Goal: Task Accomplishment & Management: Use online tool/utility

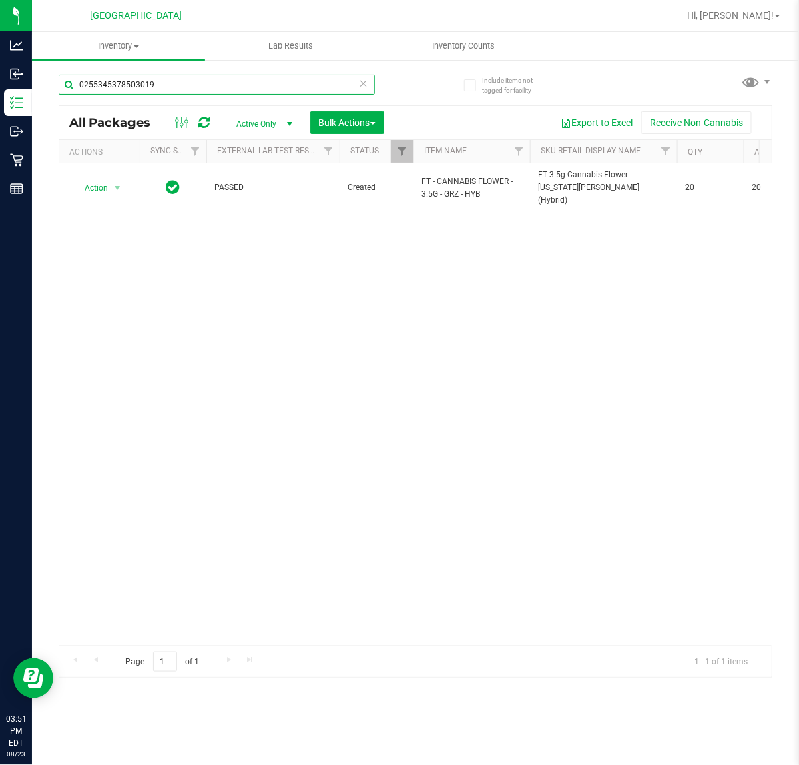
click at [176, 83] on input "0255345378503019" at bounding box center [217, 85] width 316 height 20
drag, startPoint x: 176, startPoint y: 83, endPoint x: 131, endPoint y: 83, distance: 44.0
click at [131, 83] on input "0255345378503019" at bounding box center [217, 85] width 316 height 20
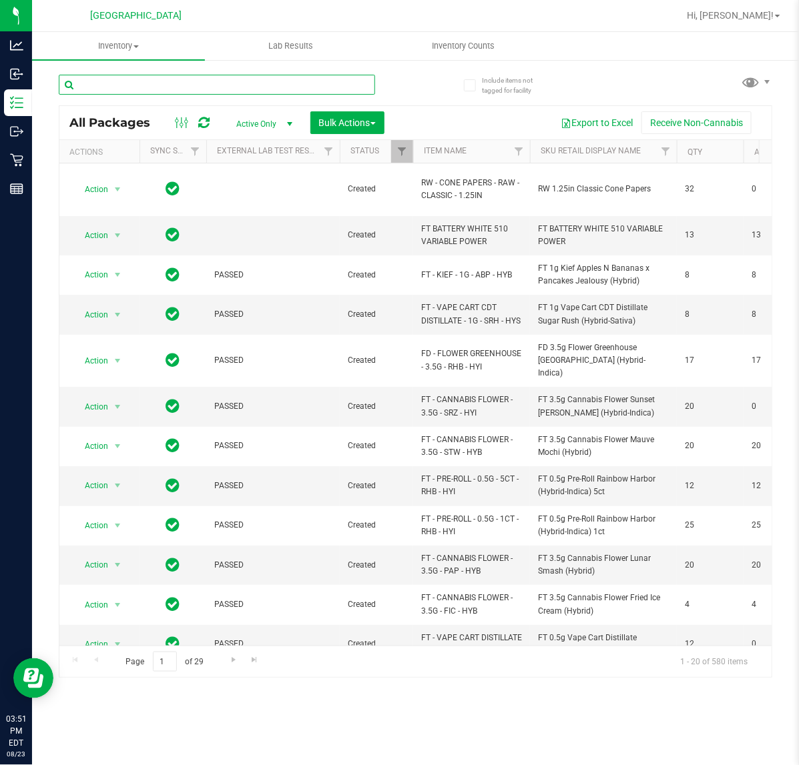
click at [168, 87] on input "text" at bounding box center [217, 85] width 316 height 20
type input "4472412055974764"
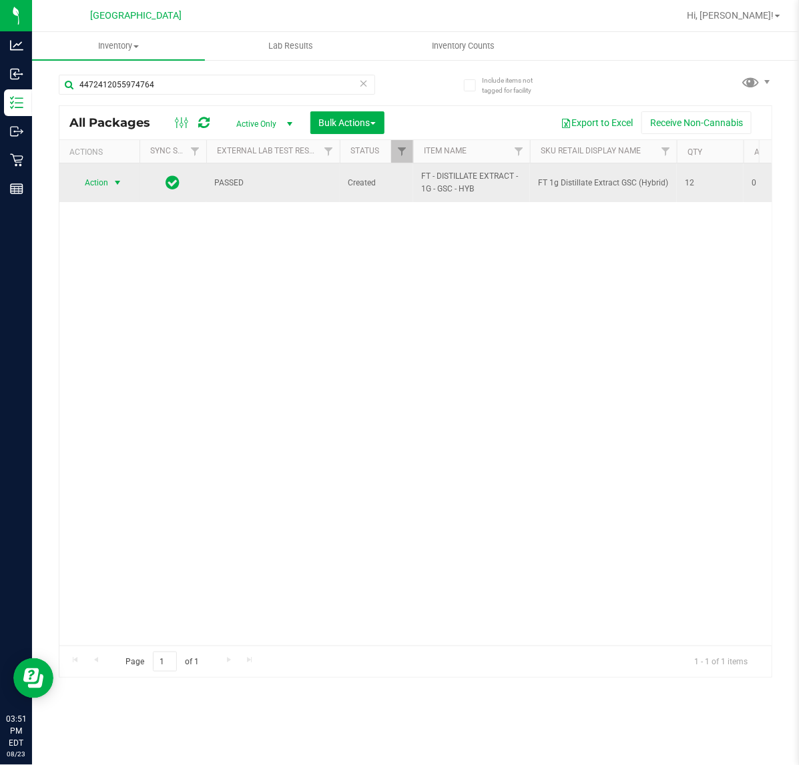
click at [110, 188] on span "select" at bounding box center [117, 183] width 17 height 19
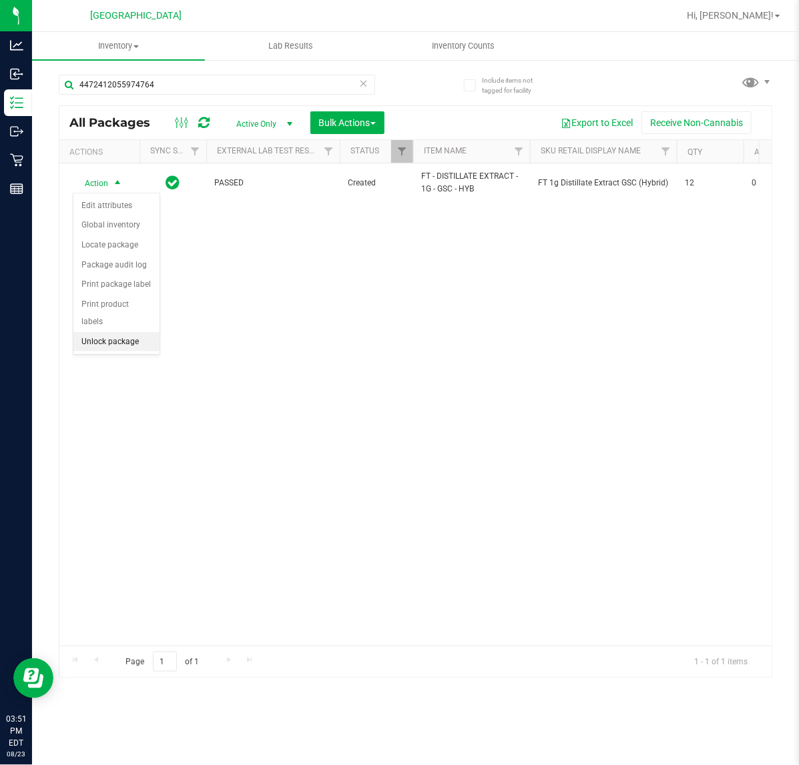
click at [113, 332] on li "Unlock package" at bounding box center [116, 342] width 86 height 20
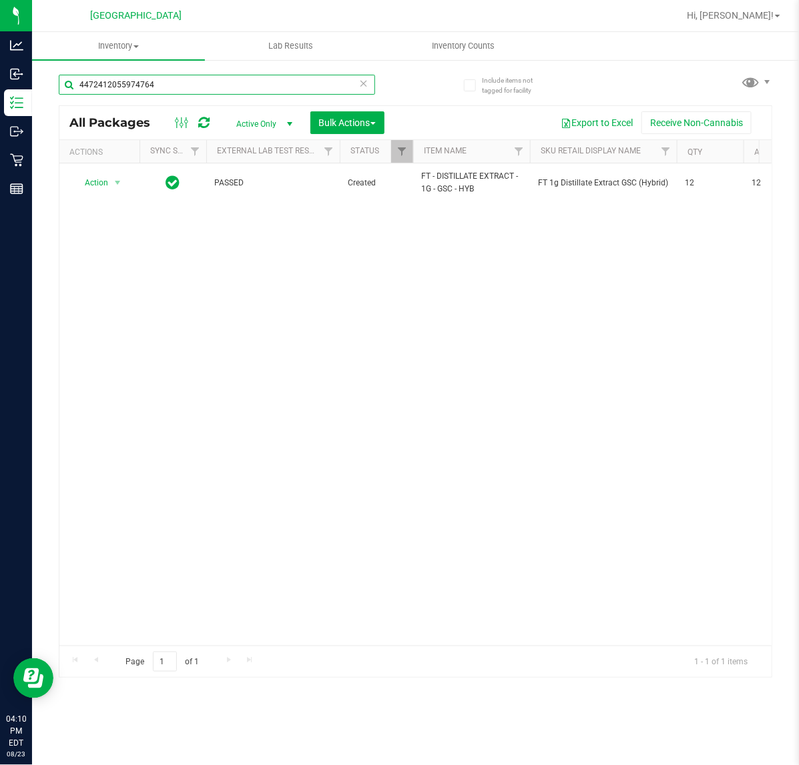
click at [275, 77] on input "4472412055974764" at bounding box center [217, 85] width 316 height 20
drag, startPoint x: 272, startPoint y: 79, endPoint x: 70, endPoint y: 77, distance: 201.6
click at [70, 77] on input "4472412055974764" at bounding box center [217, 85] width 316 height 20
type input "6329254290263663"
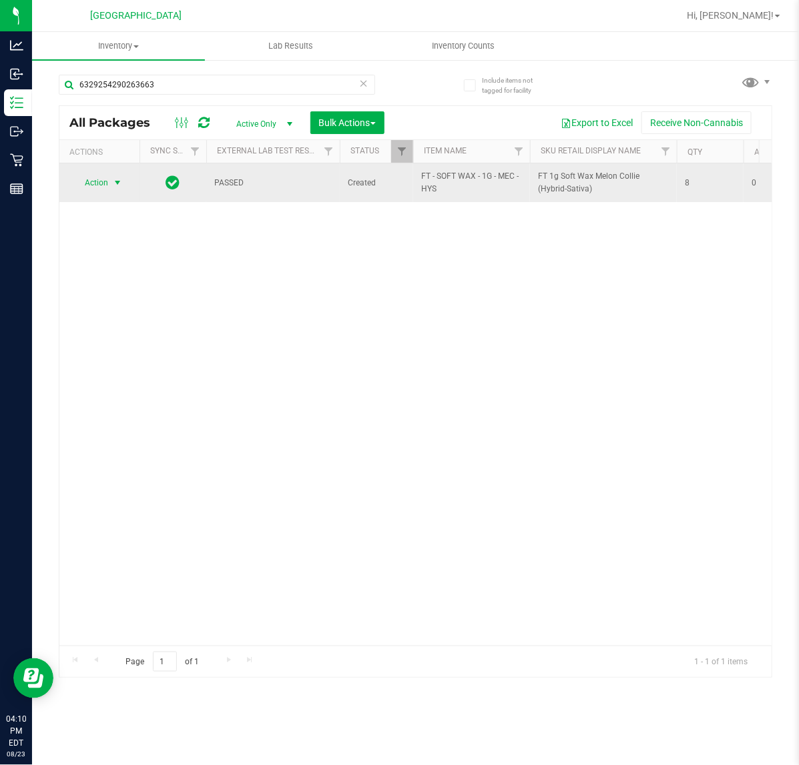
click at [91, 188] on span "Action" at bounding box center [91, 183] width 36 height 19
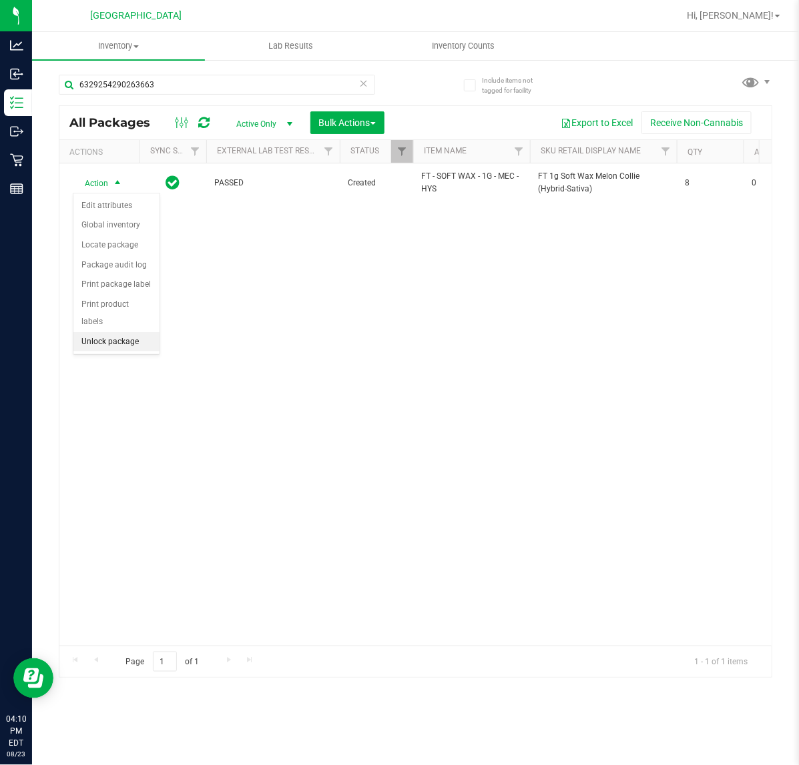
click at [139, 332] on li "Unlock package" at bounding box center [116, 342] width 86 height 20
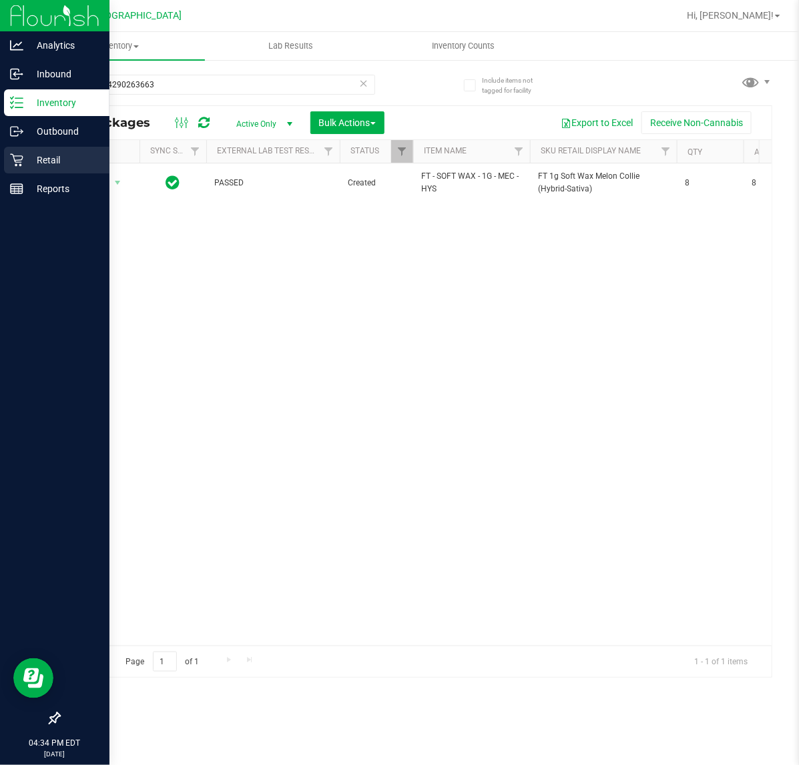
click at [52, 158] on p "Retail" at bounding box center [63, 160] width 80 height 16
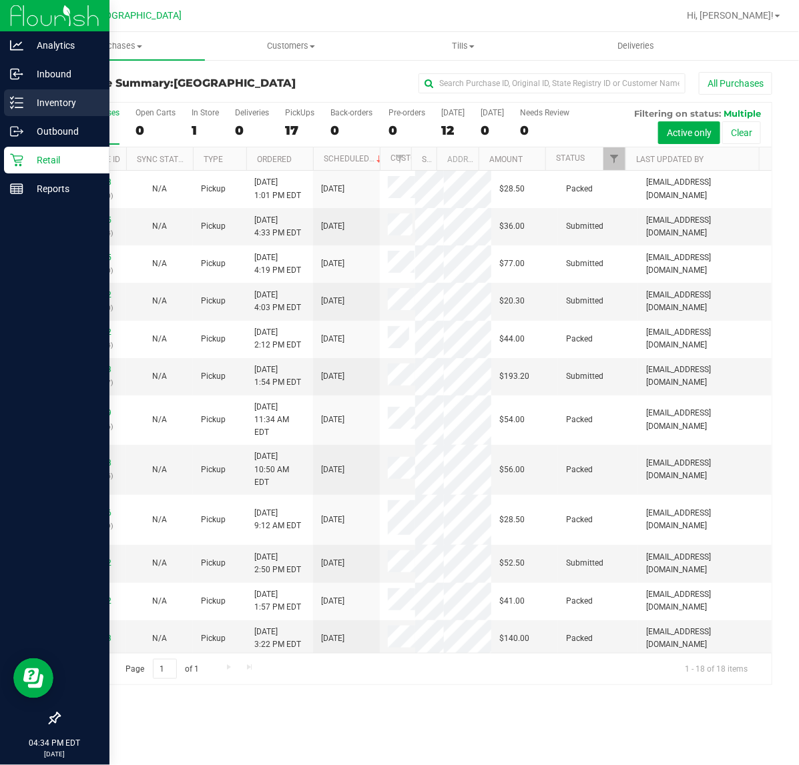
click at [48, 105] on p "Inventory" at bounding box center [63, 103] width 80 height 16
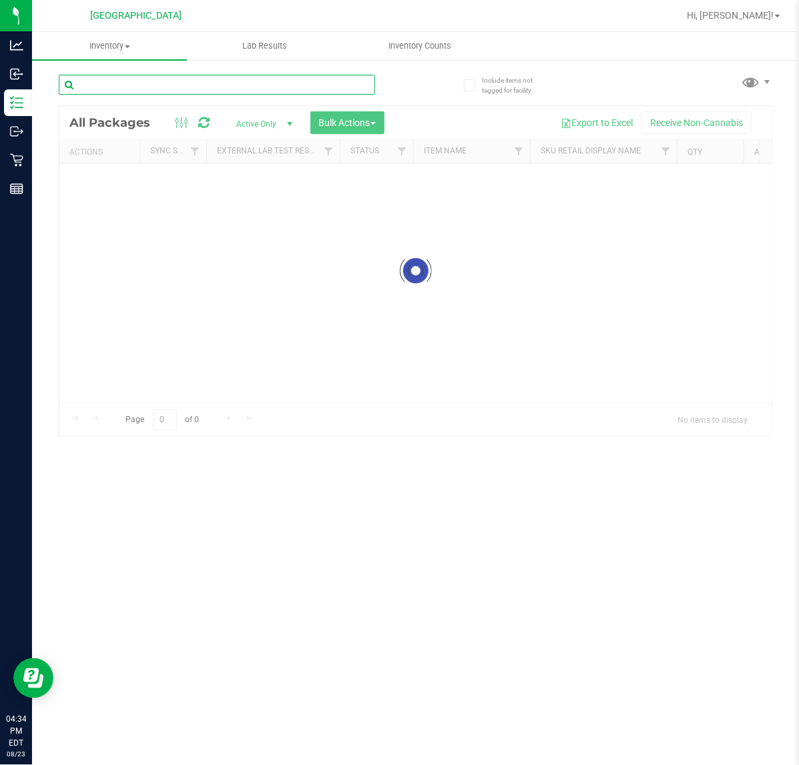
click at [152, 80] on input "text" at bounding box center [217, 85] width 316 height 20
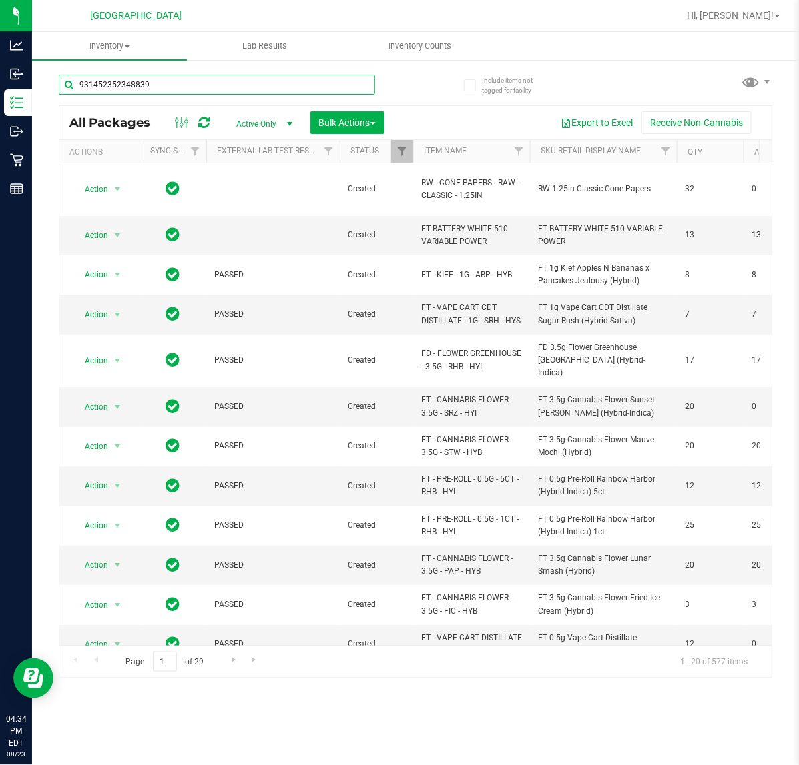
type input "9314523523488399"
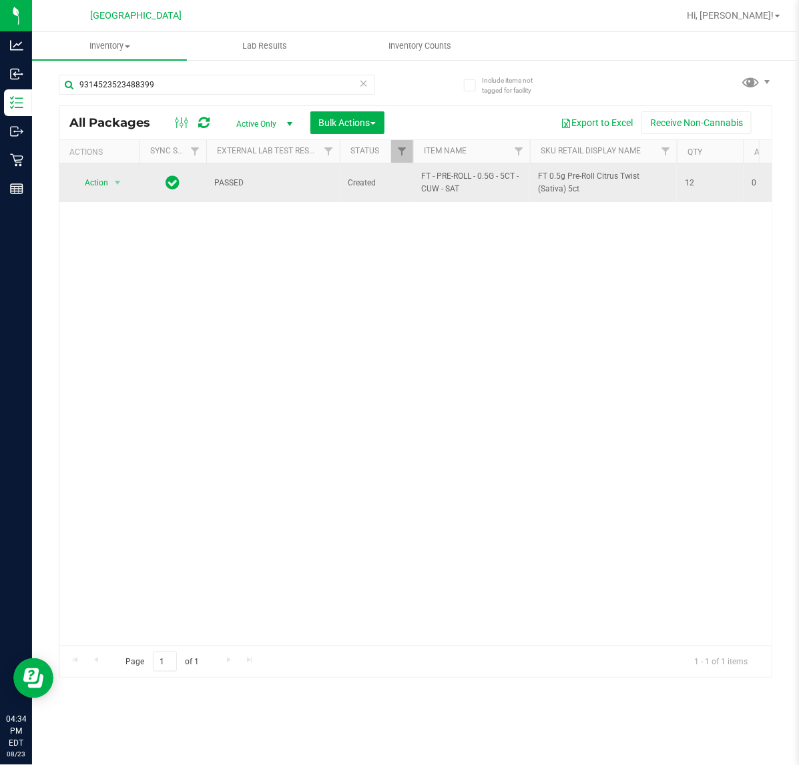
click at [127, 178] on div "Action Action Edit attributes Global inventory Locate package Package audit log…" at bounding box center [99, 183] width 64 height 19
click at [117, 177] on span "select" at bounding box center [117, 183] width 17 height 19
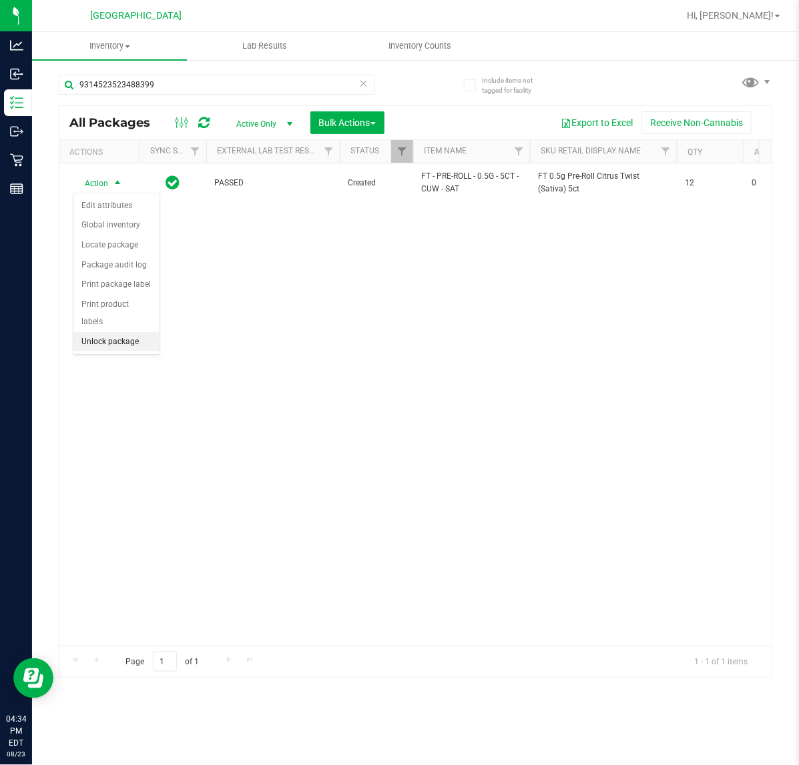
click at [121, 332] on li "Unlock package" at bounding box center [116, 342] width 86 height 20
